Goal: Task Accomplishment & Management: Manage account settings

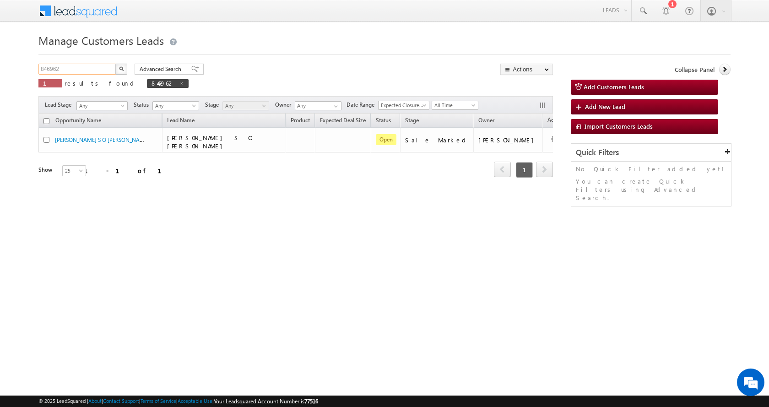
click at [45, 68] on input "846962" at bounding box center [77, 69] width 78 height 11
paste input "30706"
type input "830706"
click at [115, 64] on button "button" at bounding box center [121, 69] width 12 height 11
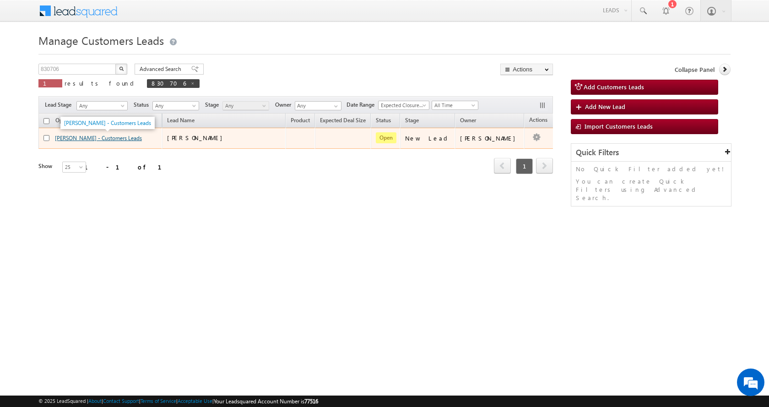
click at [76, 137] on link "ARIF KHAN - Customers Leads" at bounding box center [98, 138] width 87 height 7
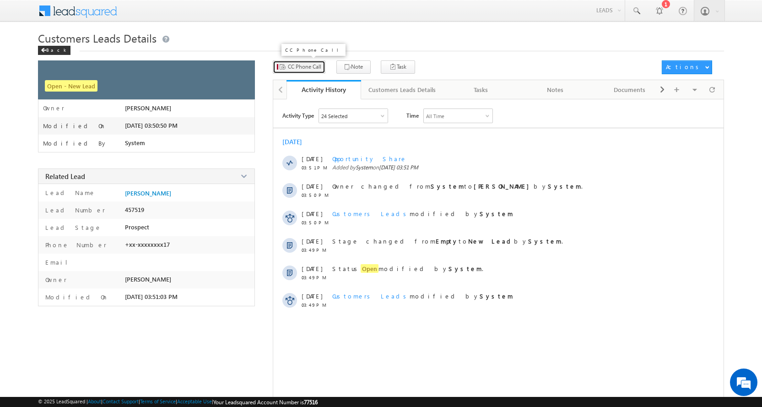
click at [308, 65] on span "CC Phone Call" at bounding box center [304, 67] width 33 height 8
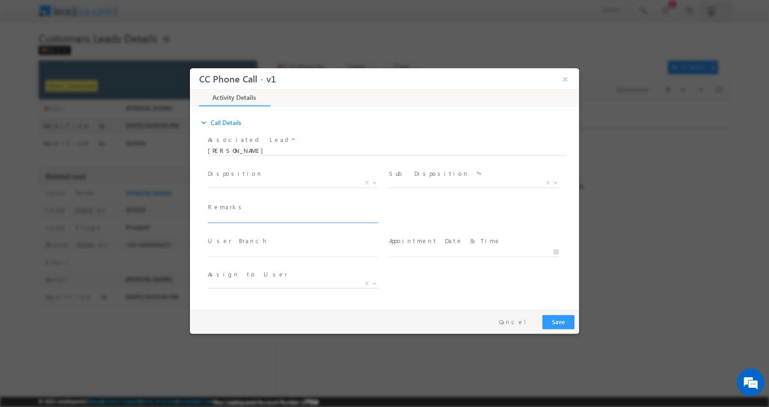
click at [237, 216] on input "text" at bounding box center [292, 217] width 169 height 9
paste input "ARIF KHAN-8003932217-HOME CONSTRUCTION-BT-TOPUP-BANK-BANDHAN-LOAN-12 L-TENUER-7…"
type input "ARIF KHAN-8003932217-HOME CONSTRUCTION-BT-TOPUP-BANK-BANDHAN-LOAN-12 L-TENUER-7…"
select select "ajay.choudhary@sgrlimited.in"
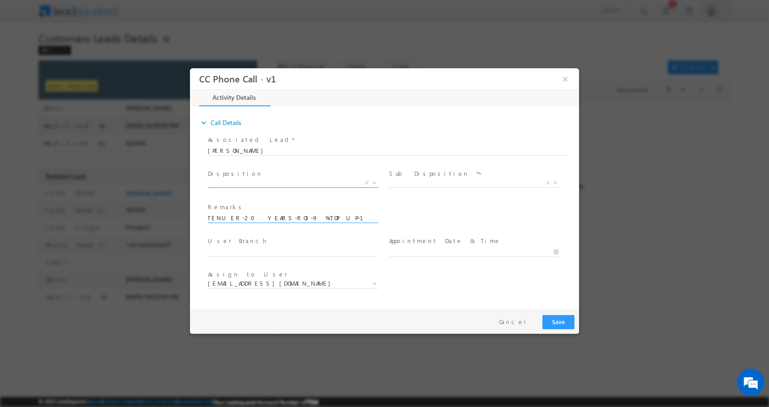
type input "ARIF KHAN-8003932217-HOME CONSTRUCTION-BT-TOPUP-BANK-BANDHAN-LOAN-12 L-TENUER-7…"
click at [374, 181] on b at bounding box center [374, 181] width 5 height 3
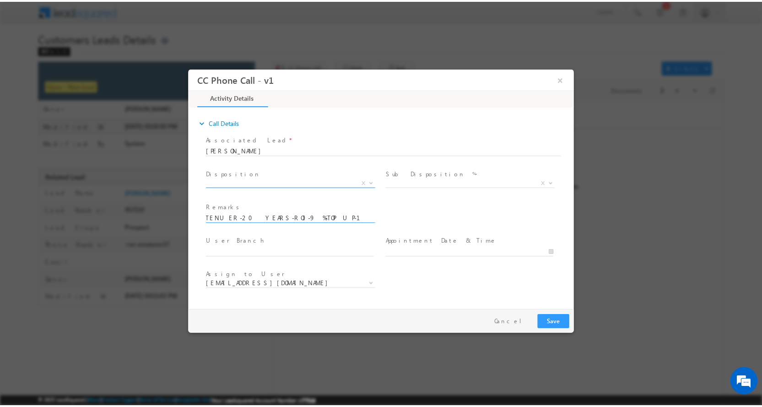
scroll to position [0, 0]
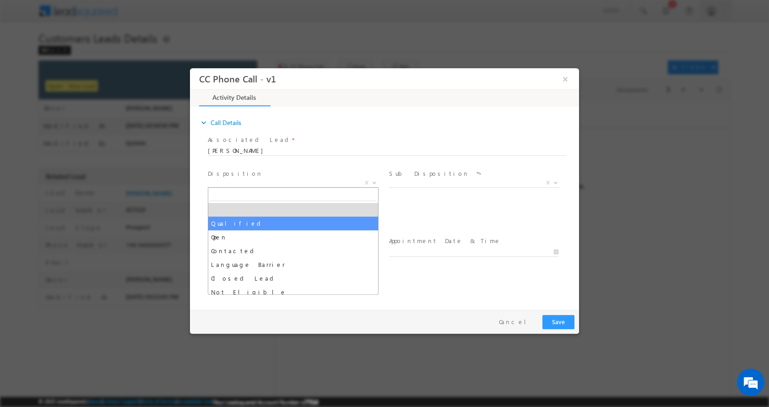
select select "Qualified"
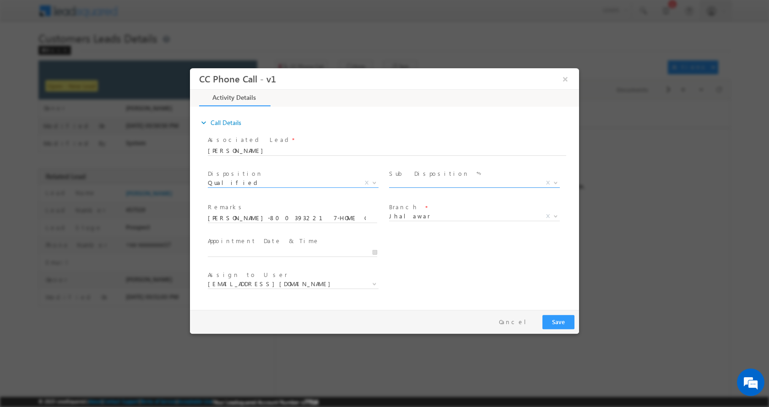
click at [560, 182] on span at bounding box center [554, 182] width 9 height 12
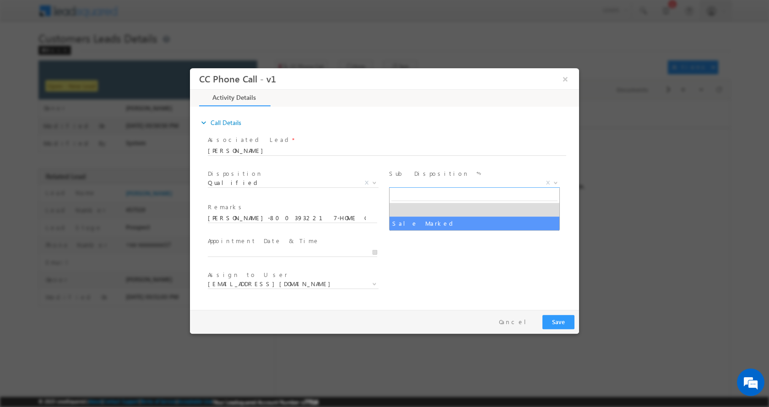
select select "Sale Marked"
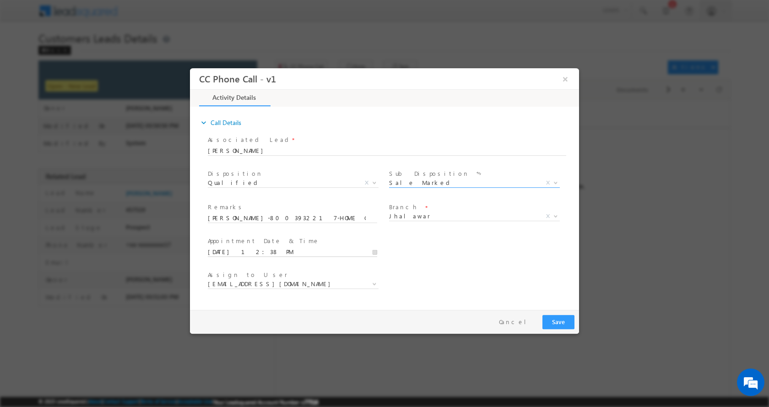
click at [375, 252] on input "09/12/2025 12:38 PM" at bounding box center [292, 251] width 169 height 9
type input "09/13/2025 12:38 PM"
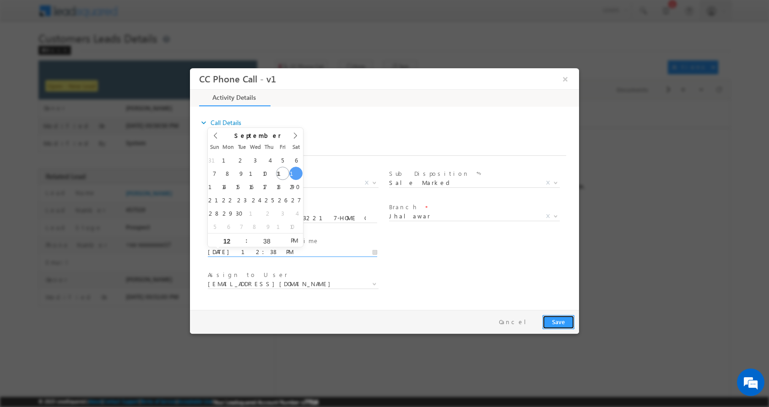
click at [550, 321] on button "Save" at bounding box center [559, 322] width 32 height 14
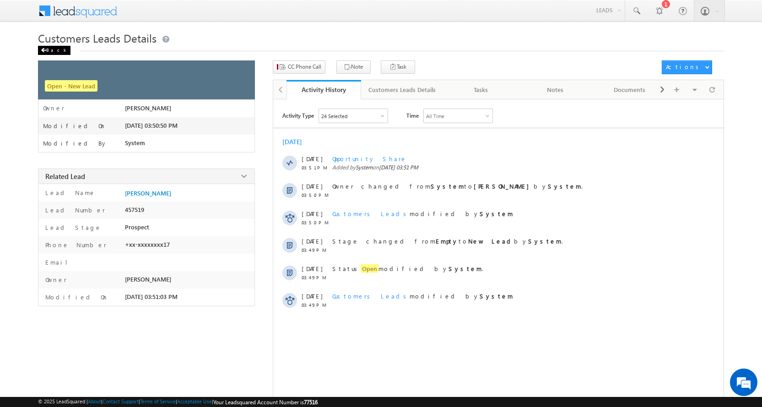
click at [51, 47] on div "Back" at bounding box center [54, 50] width 33 height 9
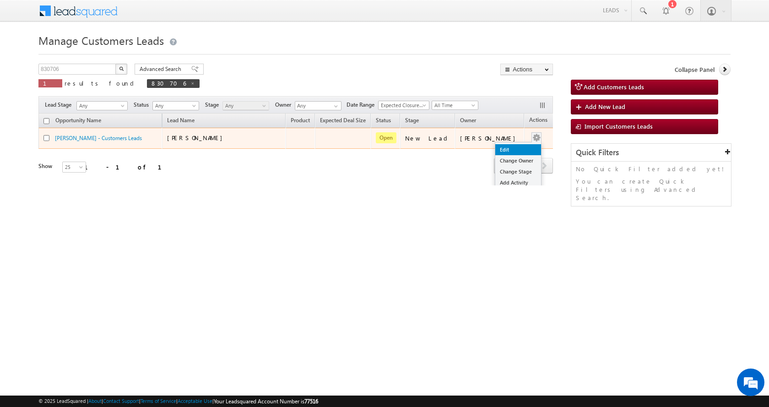
click at [505, 150] on link "Edit" at bounding box center [518, 149] width 46 height 11
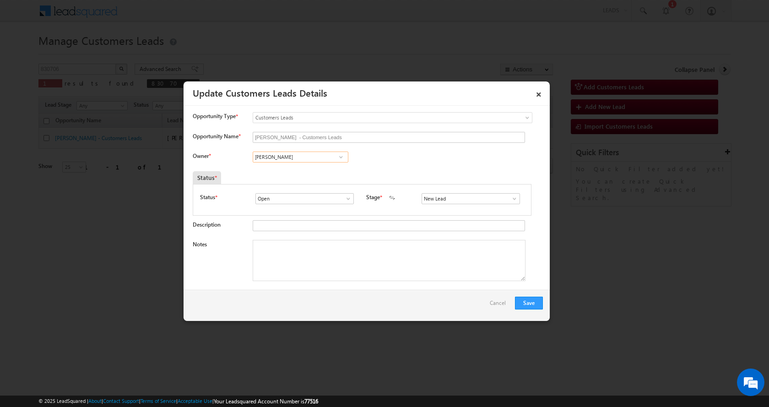
click at [273, 157] on input "[PERSON_NAME]" at bounding box center [301, 157] width 96 height 11
paste input "[PERSON_NAME]"
click at [304, 172] on span "suresh.verma@sgrlimited.in" at bounding box center [297, 174] width 82 height 7
type input "[PERSON_NAME]"
click at [293, 262] on textarea "Notes" at bounding box center [389, 260] width 273 height 41
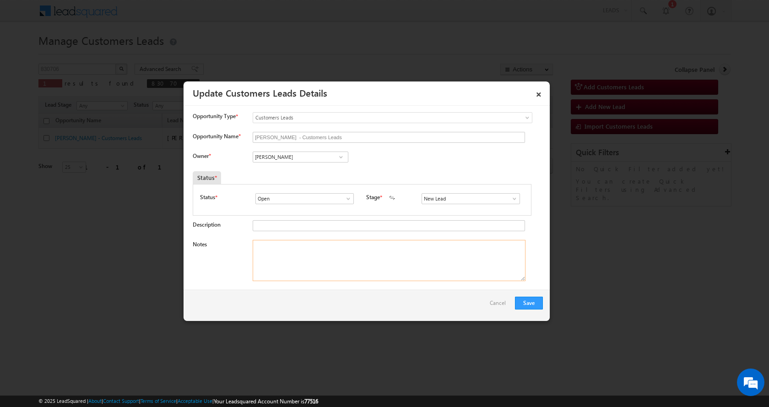
paste textarea "ARIF KHAN-8003932217-HOME CONSTRUCTION-BT-TOPUP-BANK-BANDHAN-LOAN-12 L-TENUER-7…"
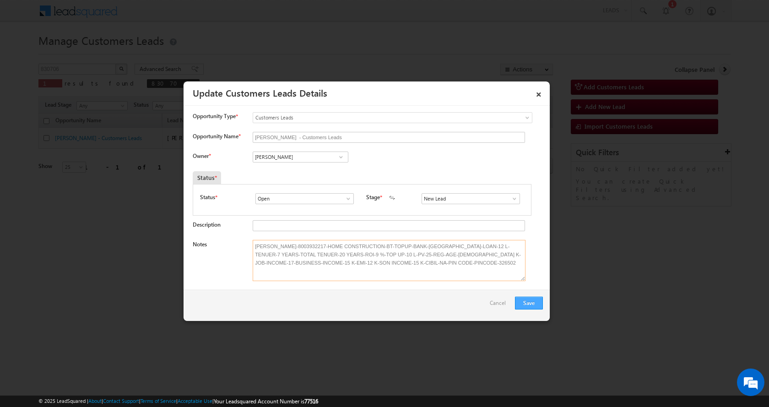
type textarea "ARIF KHAN-8003932217-HOME CONSTRUCTION-BT-TOPUP-BANK-BANDHAN-LOAN-12 L-TENUER-7…"
click at [522, 300] on button "Save" at bounding box center [529, 303] width 28 height 13
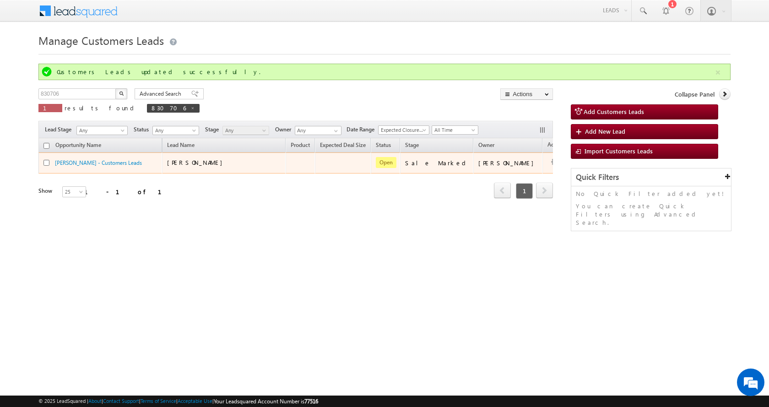
click at [550, 163] on button "button" at bounding box center [554, 162] width 9 height 9
click at [514, 175] on link "Edit" at bounding box center [537, 174] width 46 height 11
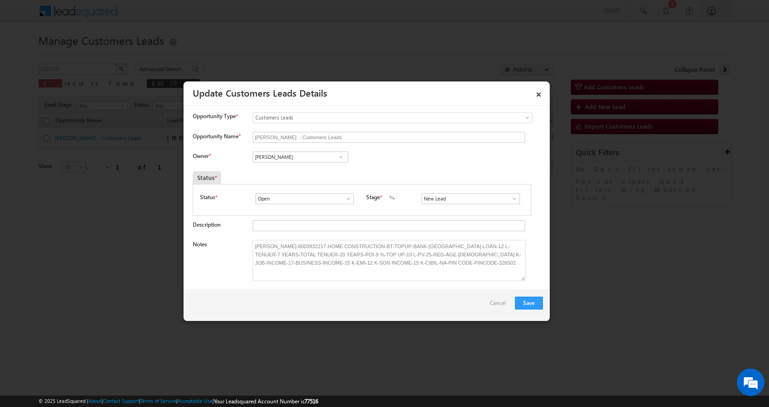
click at [510, 200] on span at bounding box center [514, 198] width 9 height 7
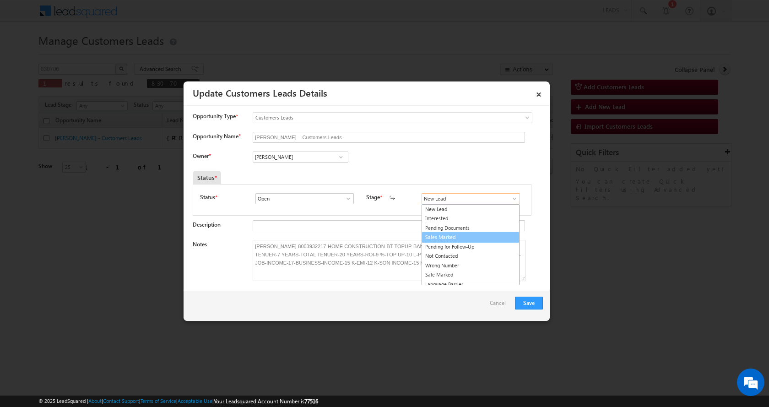
click at [458, 235] on link "Sales Marked" at bounding box center [471, 237] width 98 height 11
type input "Sales Marked"
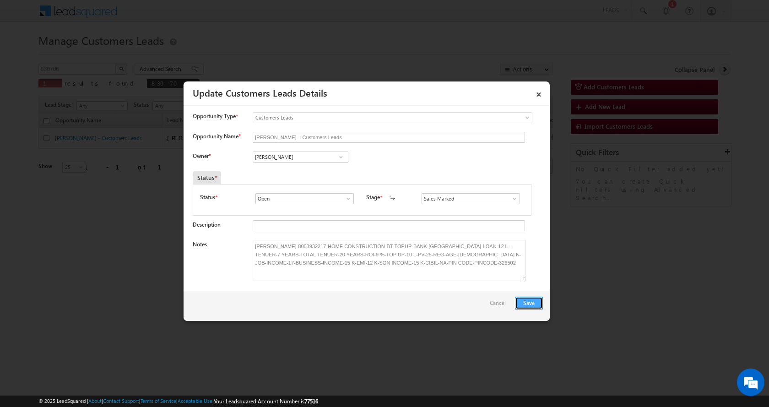
click at [529, 304] on button "Save" at bounding box center [529, 303] width 28 height 13
